Goal: Navigation & Orientation: Find specific page/section

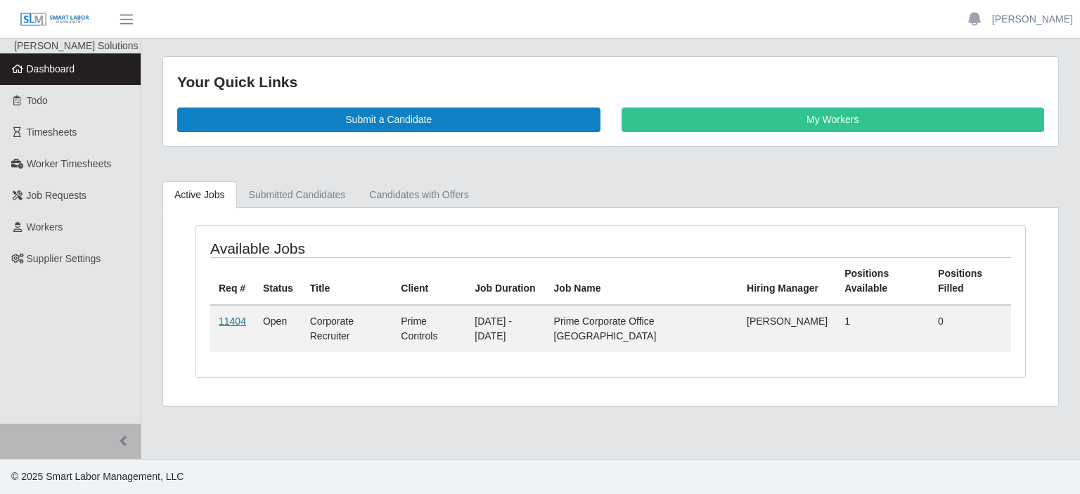
click at [234, 322] on link "11404" at bounding box center [232, 321] width 27 height 11
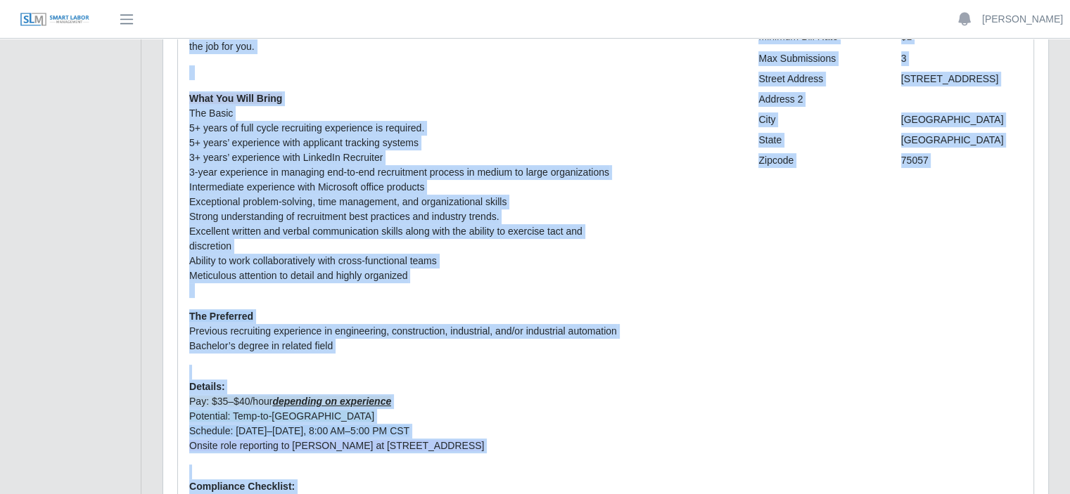
scroll to position [367, 0]
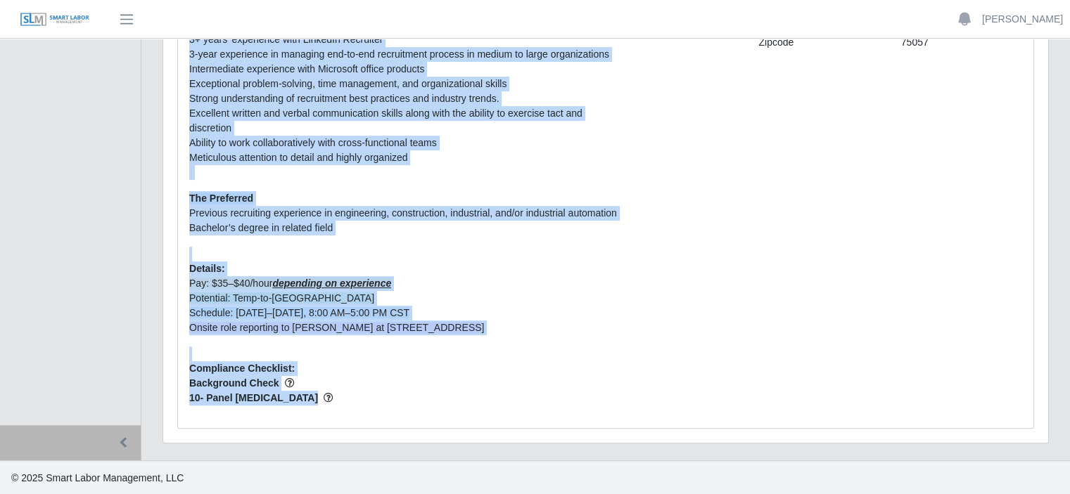
drag, startPoint x: 170, startPoint y: 80, endPoint x: 487, endPoint y: 403, distance: 452.6
click at [487, 403] on div "#11404 - Corporate Recruiter Open Created by Kimberley Lehman Submit Candidate …" at bounding box center [605, 66] width 885 height 753
copy div "#11404 - Corporate Recruiter Open Created by Kimberley Lehman Submit Candidate …"
click at [649, 162] on p "What You Will Bring The Basic 5+ years of full cycle recruiting experience is r…" at bounding box center [463, 76] width 548 height 207
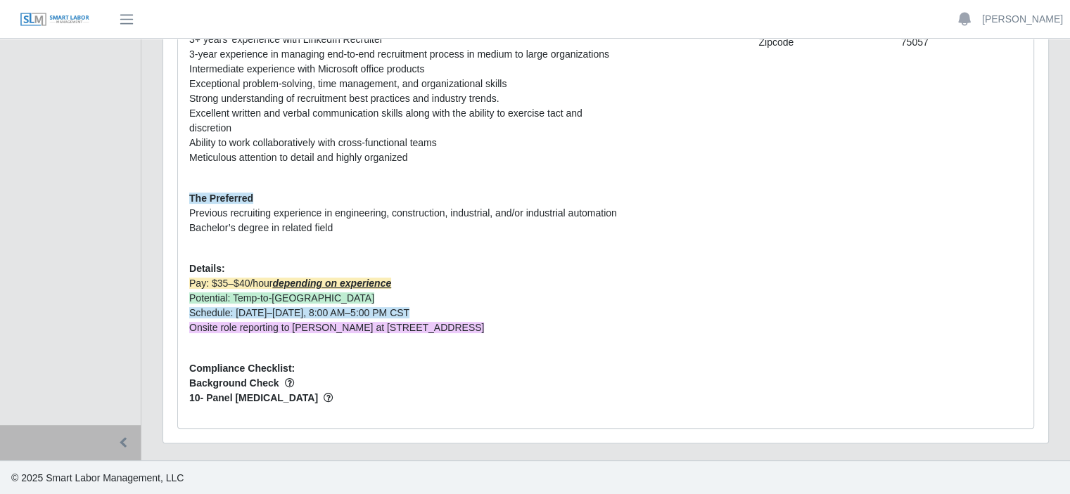
scroll to position [0, 0]
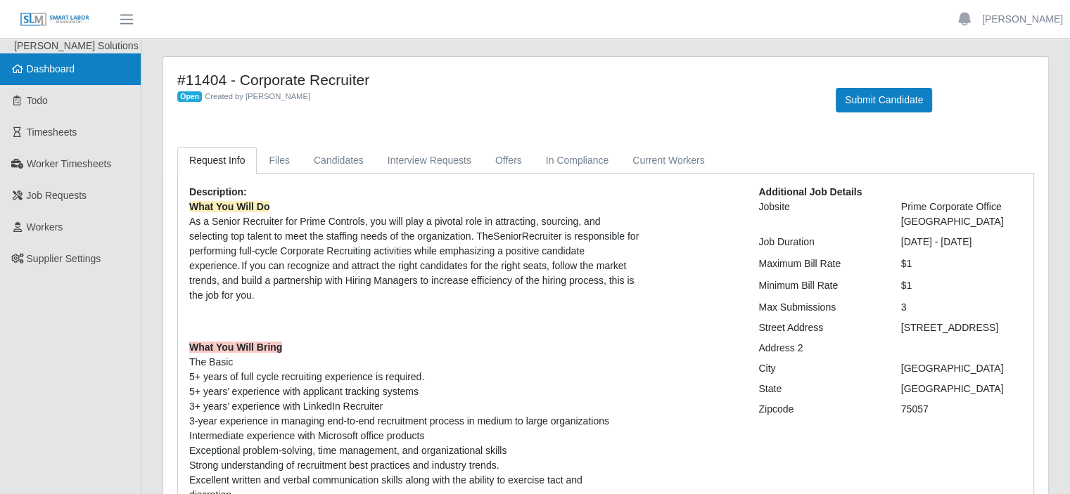
click at [43, 63] on span "Dashboard" at bounding box center [51, 68] width 49 height 11
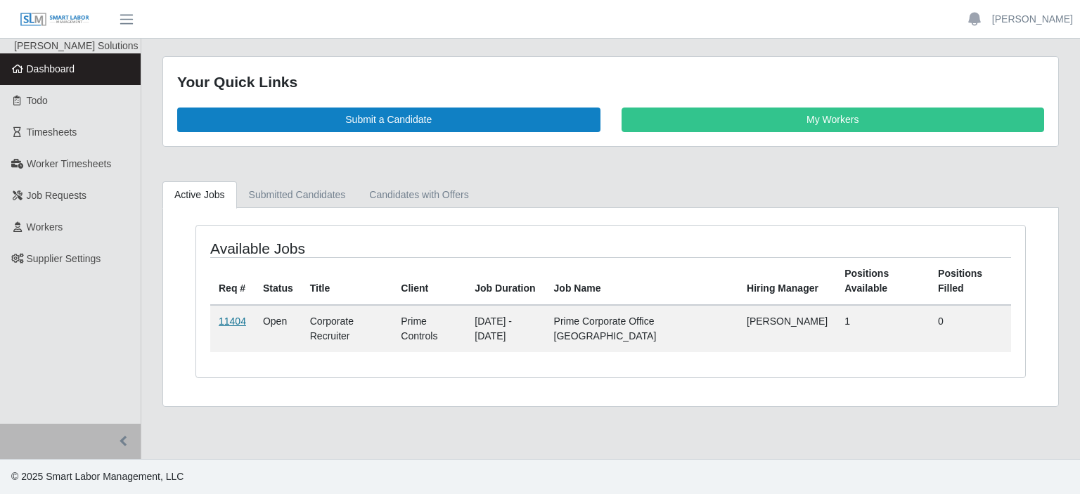
click at [241, 317] on link "11404" at bounding box center [232, 321] width 27 height 11
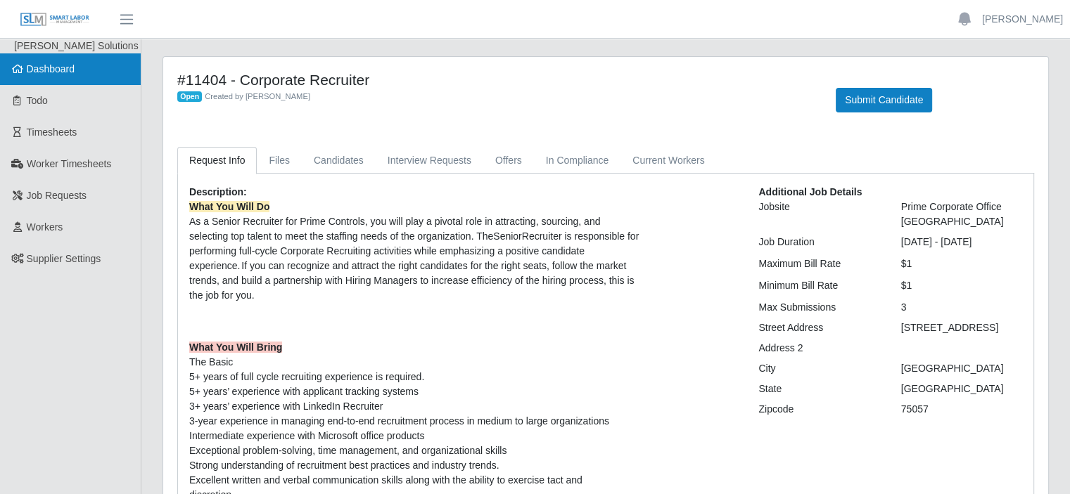
click at [55, 68] on span "Dashboard" at bounding box center [51, 68] width 49 height 11
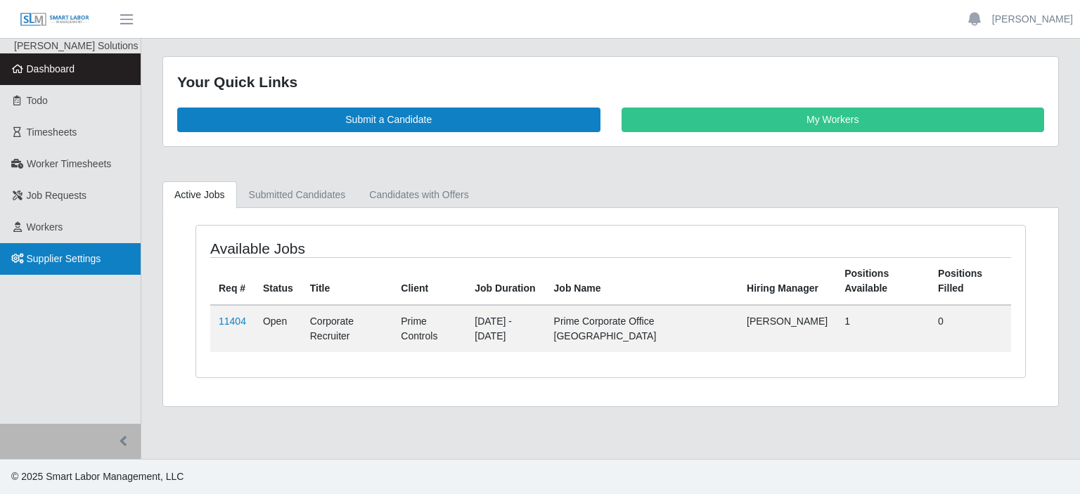
click at [82, 261] on span "Supplier Settings" at bounding box center [64, 258] width 75 height 11
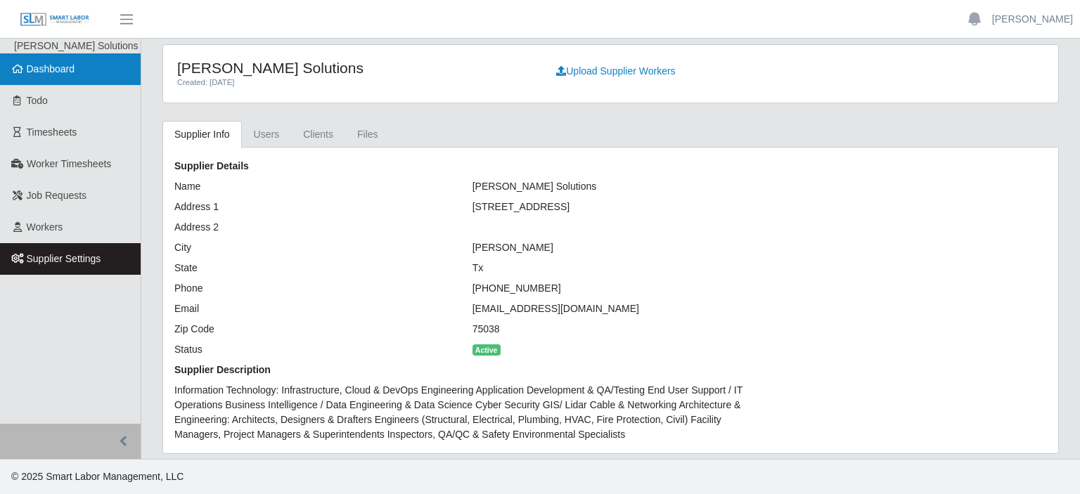
click at [53, 70] on span "Dashboard" at bounding box center [51, 68] width 49 height 11
